Goal: Information Seeking & Learning: Stay updated

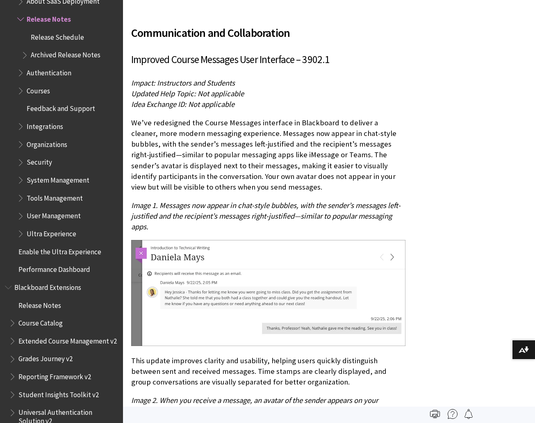
scroll to position [2627, 0]
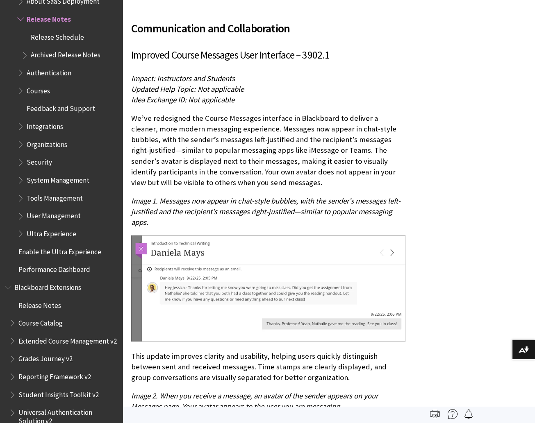
click at [191, 61] on span "Improved Course Messages User Interface – 3902.1" at bounding box center [230, 54] width 199 height 13
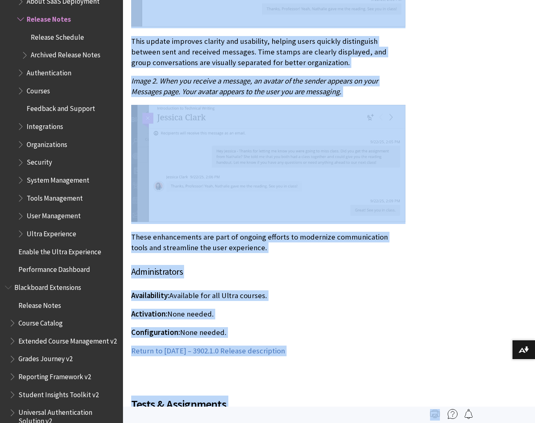
scroll to position [2960, 0]
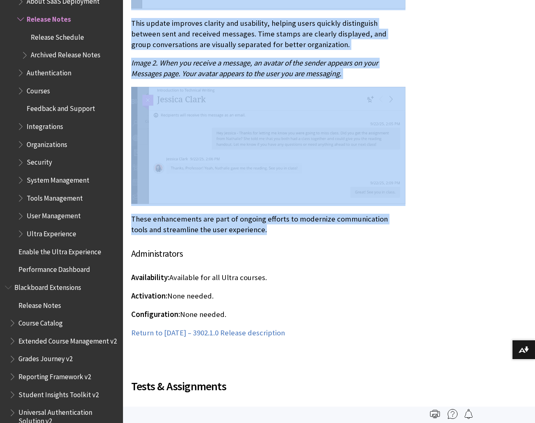
drag, startPoint x: 131, startPoint y: 66, endPoint x: 341, endPoint y: 238, distance: 271.1
click at [341, 238] on div "Communication and Collaboration Improved Course Messages User Interface – 3902.…" at bounding box center [268, 8] width 274 height 662
copy div "Improved Course Messages User Interface – 3902.1 Impact: Instructors and Studen…"
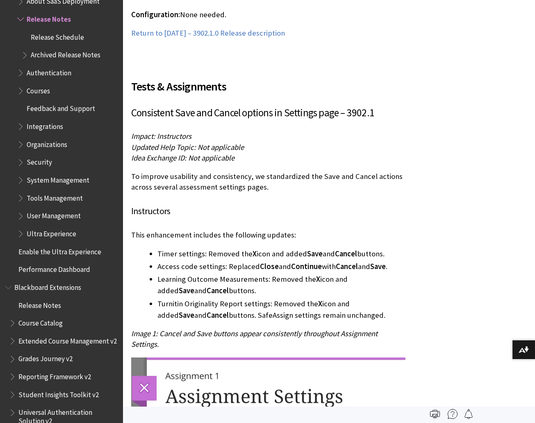
scroll to position [3258, 0]
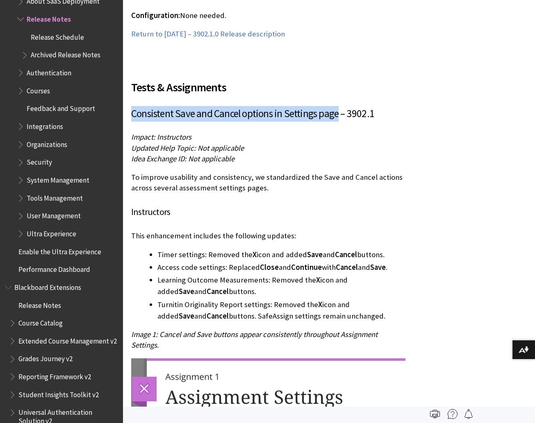
drag, startPoint x: 336, startPoint y: 126, endPoint x: 126, endPoint y: 126, distance: 210.6
copy span "Consistent Save and Cancel options in Settings page"
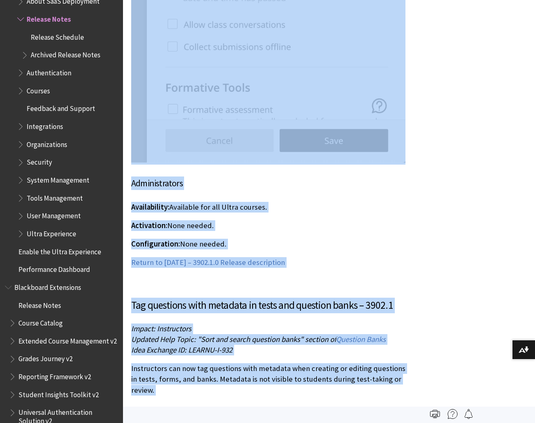
scroll to position [4355, 0]
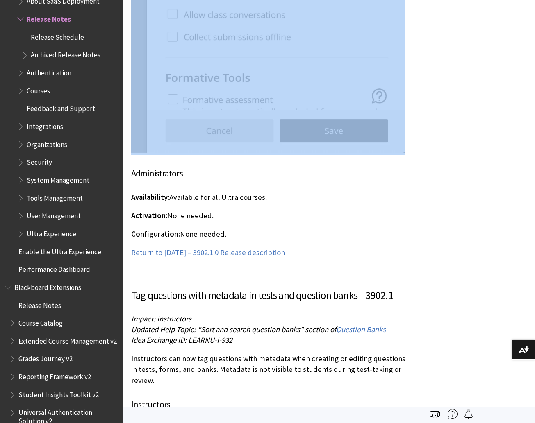
drag, startPoint x: 130, startPoint y: 186, endPoint x: 424, endPoint y: 159, distance: 294.7
copy div "To improve usability and consistency, we standardized the Save and Cancel actio…"
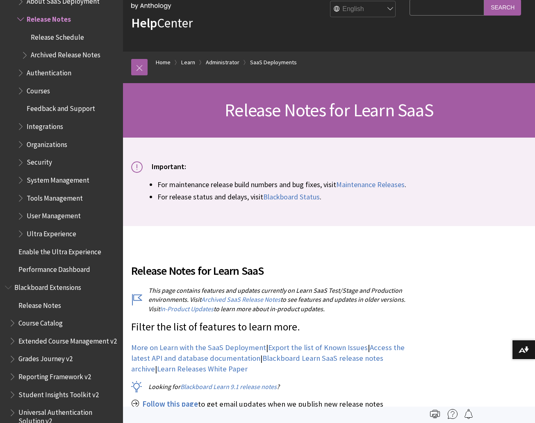
scroll to position [0, 0]
